Goal: Task Accomplishment & Management: Manage account settings

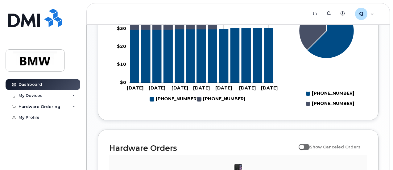
scroll to position [299, 0]
click at [208, 104] on rect "Legend" at bounding box center [217, 99] width 41 height 10
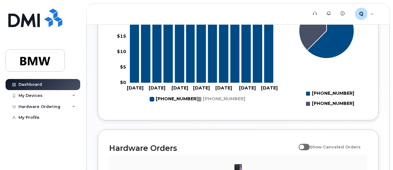
click at [204, 104] on rect "Legend" at bounding box center [217, 99] width 41 height 10
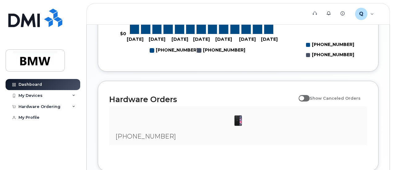
scroll to position [270, 0]
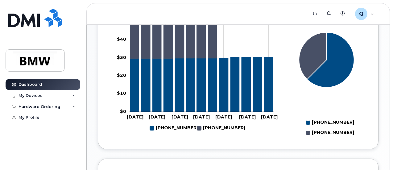
click at [167, 131] on rect "Legend" at bounding box center [170, 128] width 41 height 10
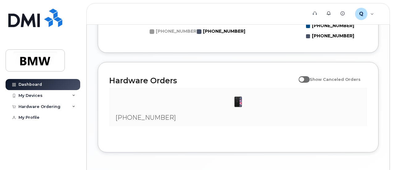
scroll to position [332, 0]
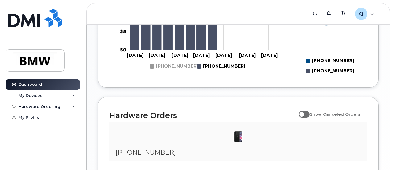
click at [210, 70] on rect "Legend" at bounding box center [217, 66] width 41 height 10
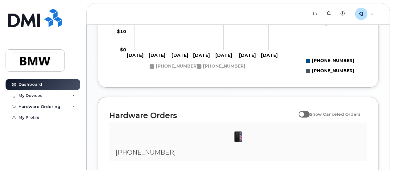
click at [315, 117] on span "Show Canceled Orders" at bounding box center [335, 114] width 51 height 5
click at [304, 113] on input "Show Canceled Orders" at bounding box center [301, 110] width 5 height 5
checkbox input "true"
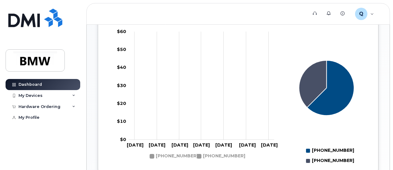
scroll to position [301, 0]
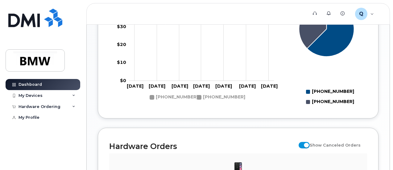
click at [203, 103] on rect "Legend" at bounding box center [217, 97] width 41 height 10
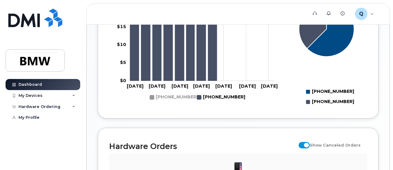
click at [154, 100] on rect "Legend" at bounding box center [170, 97] width 41 height 10
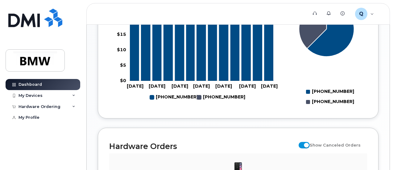
click at [209, 101] on rect "Legend" at bounding box center [217, 97] width 41 height 10
click at [167, 101] on rect "Legend" at bounding box center [170, 97] width 41 height 10
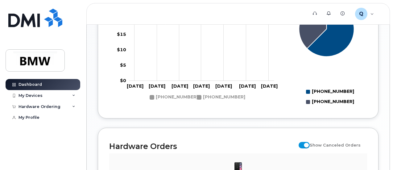
click at [201, 103] on rect "Legend" at bounding box center [217, 97] width 41 height 10
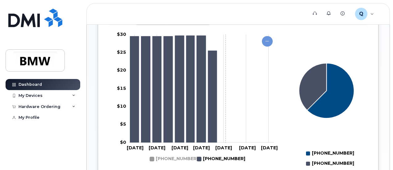
scroll to position [270, 0]
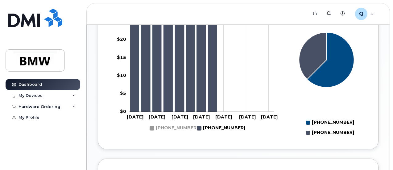
click at [165, 131] on rect "Legend" at bounding box center [170, 128] width 41 height 10
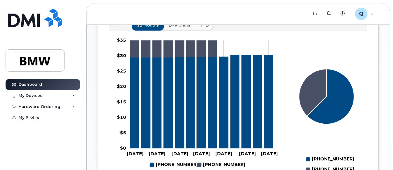
scroll to position [239, 0]
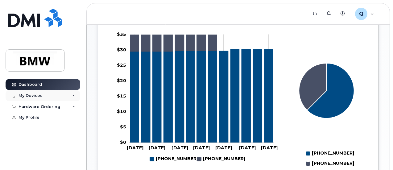
click at [28, 93] on div "My Devices" at bounding box center [31, 95] width 24 height 5
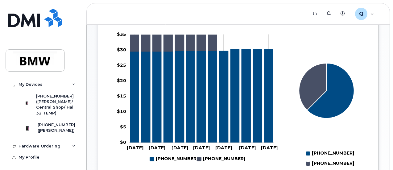
scroll to position [31, 0]
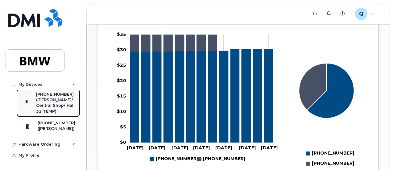
click at [51, 102] on div "([PERSON_NAME]/ Central Shop/ Hall 32 TEMP)" at bounding box center [55, 105] width 39 height 17
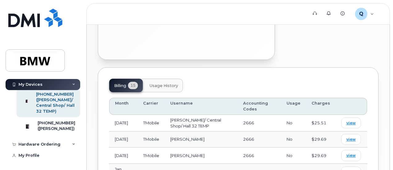
scroll to position [185, 0]
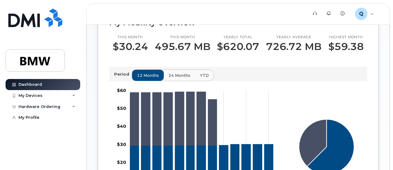
scroll to position [216, 0]
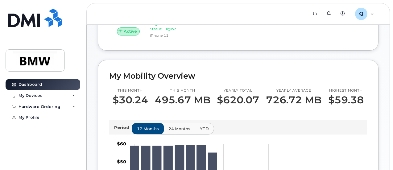
scroll to position [23, 0]
